Goal: Information Seeking & Learning: Learn about a topic

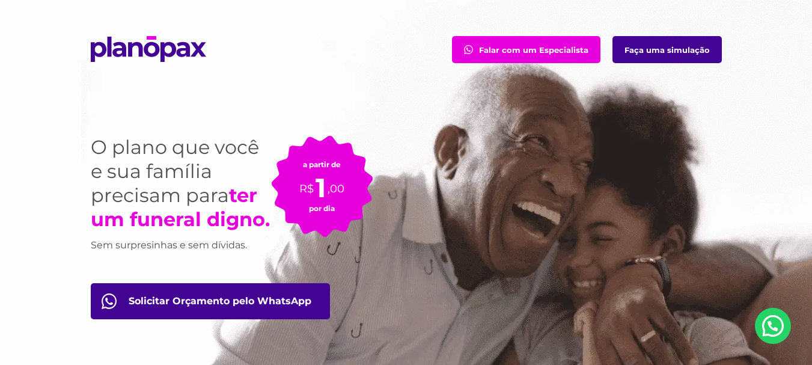
click at [653, 53] on link "Faça uma simulação" at bounding box center [667, 49] width 109 height 27
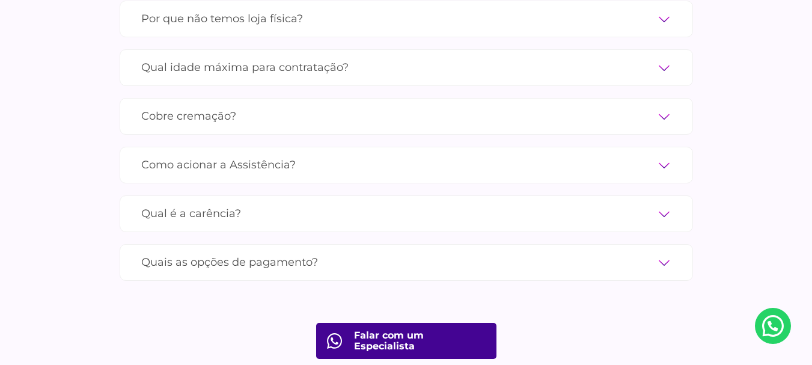
scroll to position [4089, 0]
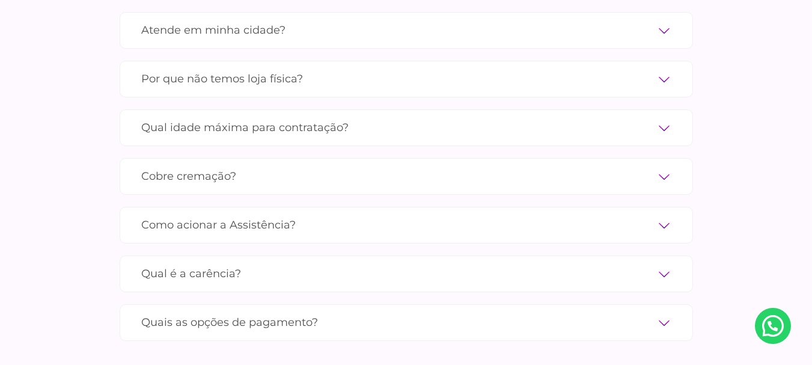
click at [210, 312] on label "Quais as opções de pagamento?" at bounding box center [406, 322] width 530 height 21
click at [0, 0] on input "Quais as opções de pagamento?" at bounding box center [0, 0] width 0 height 0
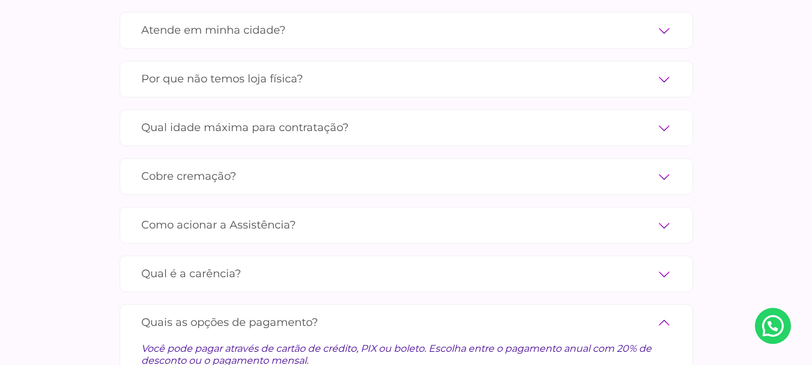
click at [210, 312] on label "Quais as opções de pagamento?" at bounding box center [406, 322] width 530 height 21
click at [0, 0] on input "Quais as opções de pagamento?" at bounding box center [0, 0] width 0 height 0
click at [217, 312] on label "Quais as opções de pagamento?" at bounding box center [406, 322] width 530 height 21
click at [0, 0] on input "Quais as opções de pagamento?" at bounding box center [0, 0] width 0 height 0
click at [665, 312] on label "Quais as opções de pagamento?" at bounding box center [406, 322] width 530 height 21
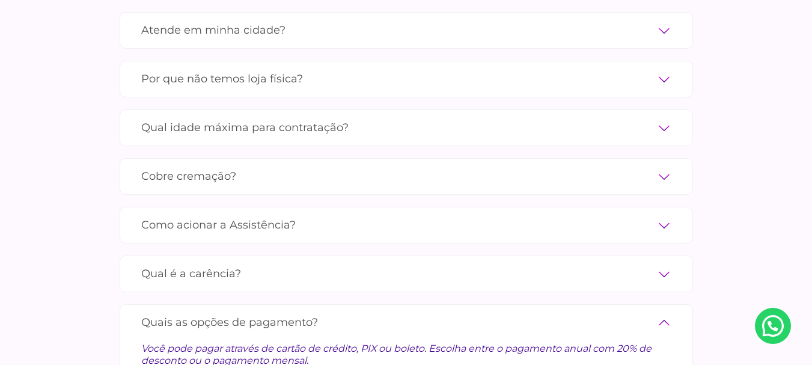
click at [0, 0] on input "Quais as opções de pagamento?" at bounding box center [0, 0] width 0 height 0
click at [196, 263] on label "Qual é a carência?" at bounding box center [406, 273] width 530 height 21
click at [0, 0] on input "Qual é a carência?" at bounding box center [0, 0] width 0 height 0
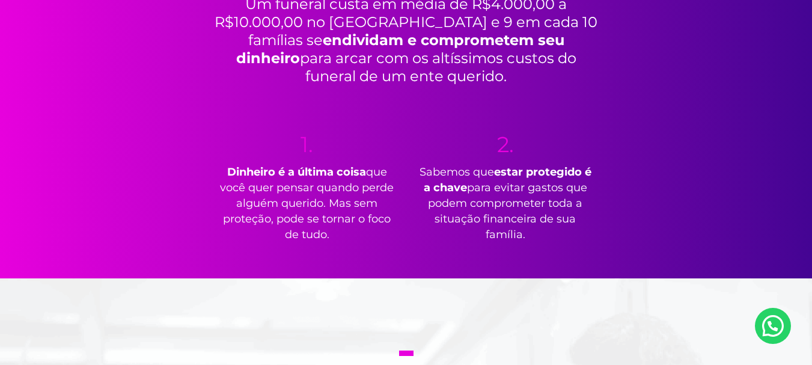
scroll to position [0, 0]
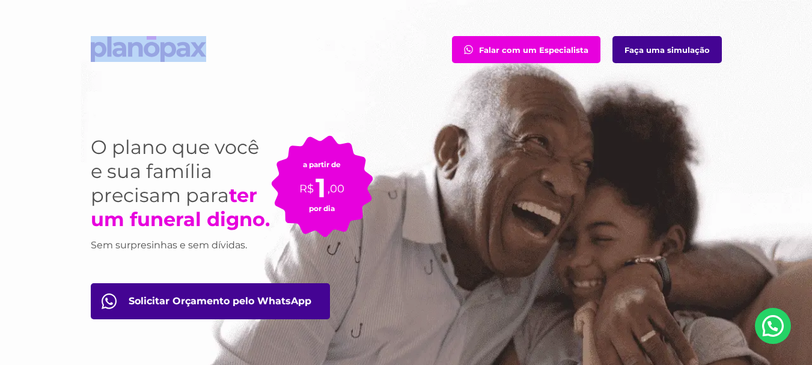
drag, startPoint x: 208, startPoint y: 49, endPoint x: 92, endPoint y: 48, distance: 116.1
click at [92, 48] on div "Falar com um Especialista Faça uma simulação" at bounding box center [406, 49] width 649 height 99
copy div
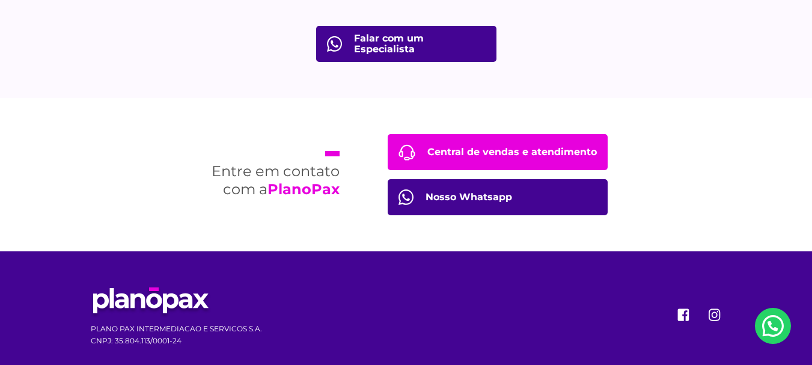
scroll to position [4107, 0]
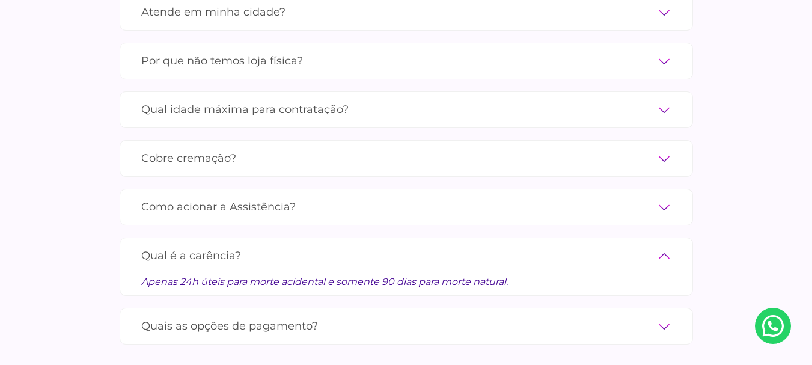
click at [182, 148] on label "Cobre cremação?" at bounding box center [406, 158] width 530 height 21
click at [0, 0] on input "Cobre cremação?" at bounding box center [0, 0] width 0 height 0
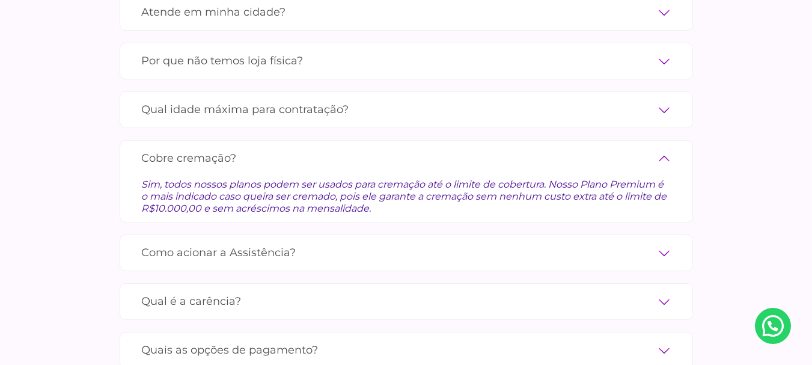
click at [182, 148] on label "Cobre cremação?" at bounding box center [406, 158] width 530 height 21
click at [0, 0] on input "Cobre cremação?" at bounding box center [0, 0] width 0 height 0
click at [223, 242] on label "Como acionar a Assistência?" at bounding box center [406, 252] width 530 height 21
click at [0, 0] on input "Como acionar a Assistência?" at bounding box center [0, 0] width 0 height 0
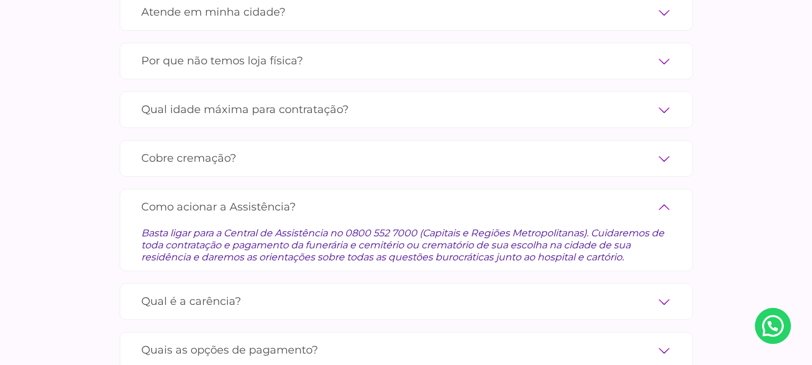
scroll to position [4227, 0]
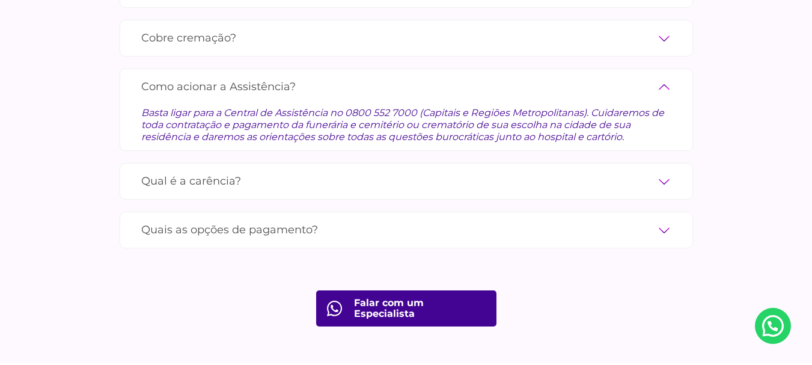
click at [524, 171] on label "Qual é a carência?" at bounding box center [406, 181] width 530 height 21
click at [0, 0] on input "Qual é a carência?" at bounding box center [0, 0] width 0 height 0
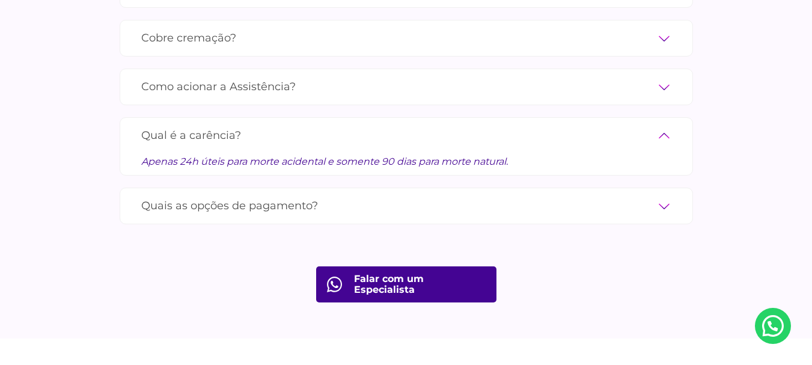
click at [434, 76] on label "Como acionar a Assistência?" at bounding box center [406, 86] width 530 height 21
click at [0, 0] on input "Como acionar a Assistência?" at bounding box center [0, 0] width 0 height 0
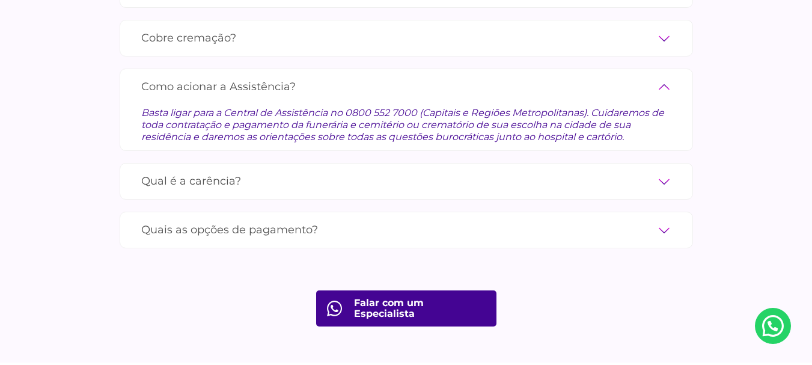
click at [327, 219] on label "Quais as opções de pagamento?" at bounding box center [406, 229] width 530 height 21
click at [0, 0] on input "Quais as opções de pagamento?" at bounding box center [0, 0] width 0 height 0
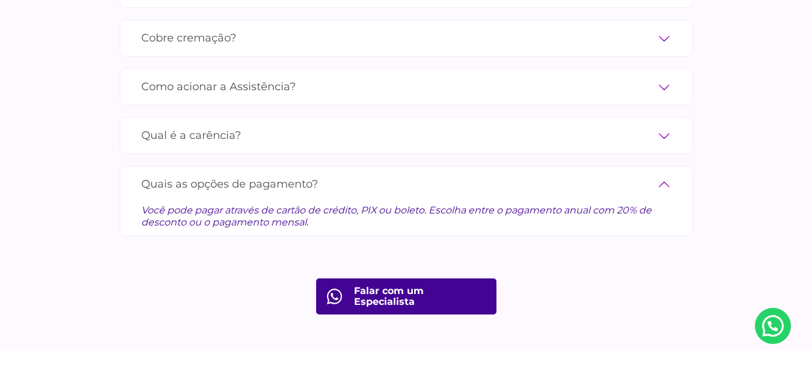
click at [346, 195] on div "Você pode pagar através de cartão de crédito, PIX ou boleto. Escolha entre o pa…" at bounding box center [406, 212] width 530 height 34
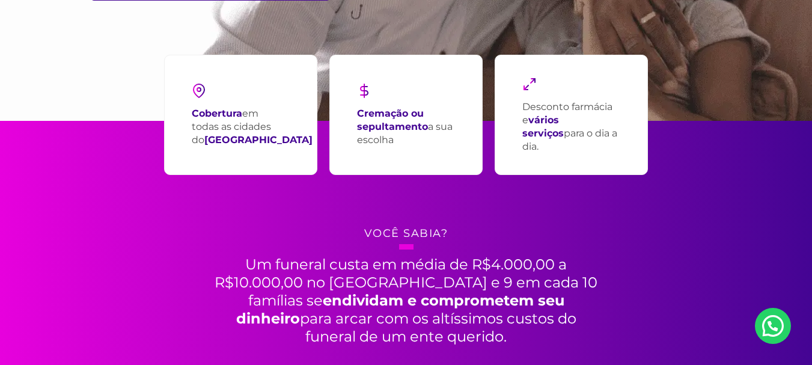
scroll to position [0, 0]
